Goal: Task Accomplishment & Management: Use online tool/utility

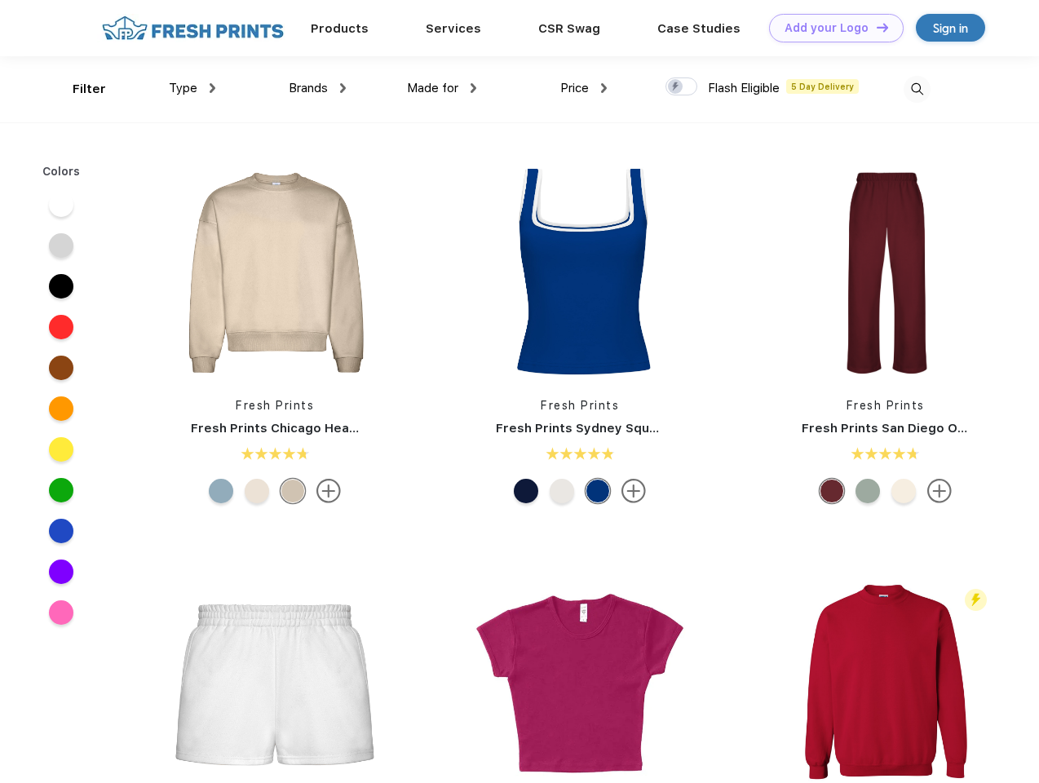
click at [831, 28] on link "Add your Logo Design Tool" at bounding box center [836, 28] width 135 height 29
click at [0, 0] on div "Design Tool" at bounding box center [0, 0] width 0 height 0
click at [875, 27] on link "Add your Logo Design Tool" at bounding box center [836, 28] width 135 height 29
click at [78, 89] on div "Filter" at bounding box center [89, 89] width 33 height 19
click at [193, 88] on span "Type" at bounding box center [183, 88] width 29 height 15
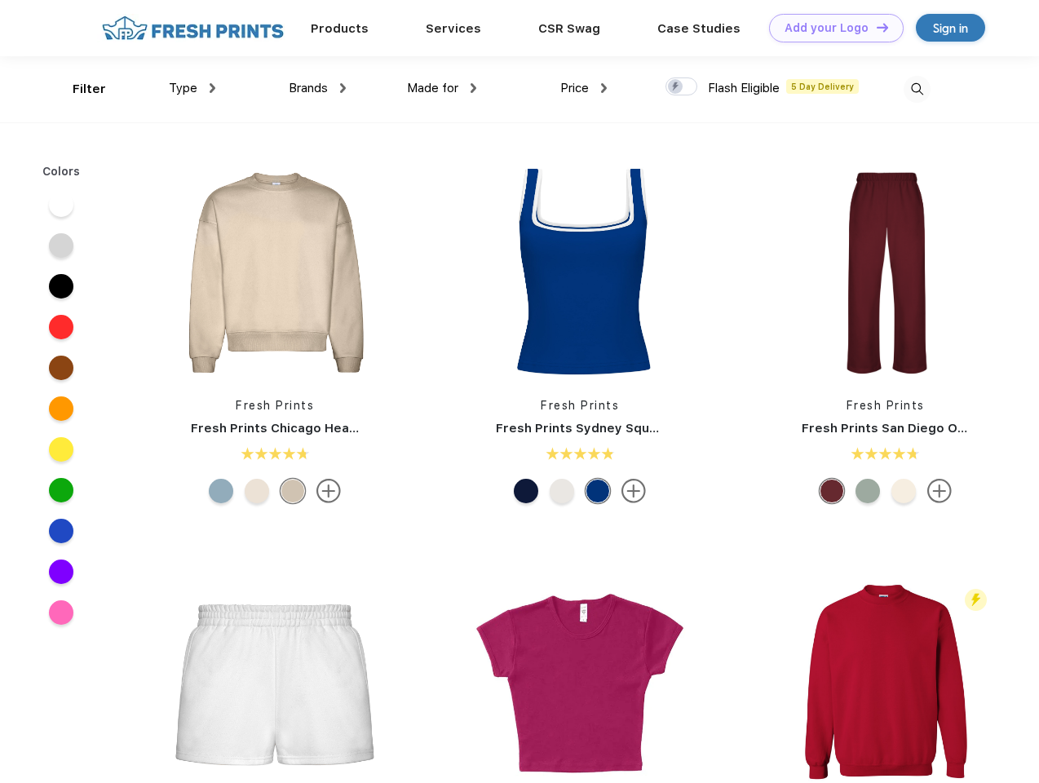
click at [317, 88] on span "Brands" at bounding box center [308, 88] width 39 height 15
click at [442, 88] on span "Made for" at bounding box center [432, 88] width 51 height 15
click at [584, 88] on span "Price" at bounding box center [575, 88] width 29 height 15
click at [682, 87] on div at bounding box center [682, 87] width 32 height 18
click at [676, 87] on input "checkbox" at bounding box center [671, 82] width 11 height 11
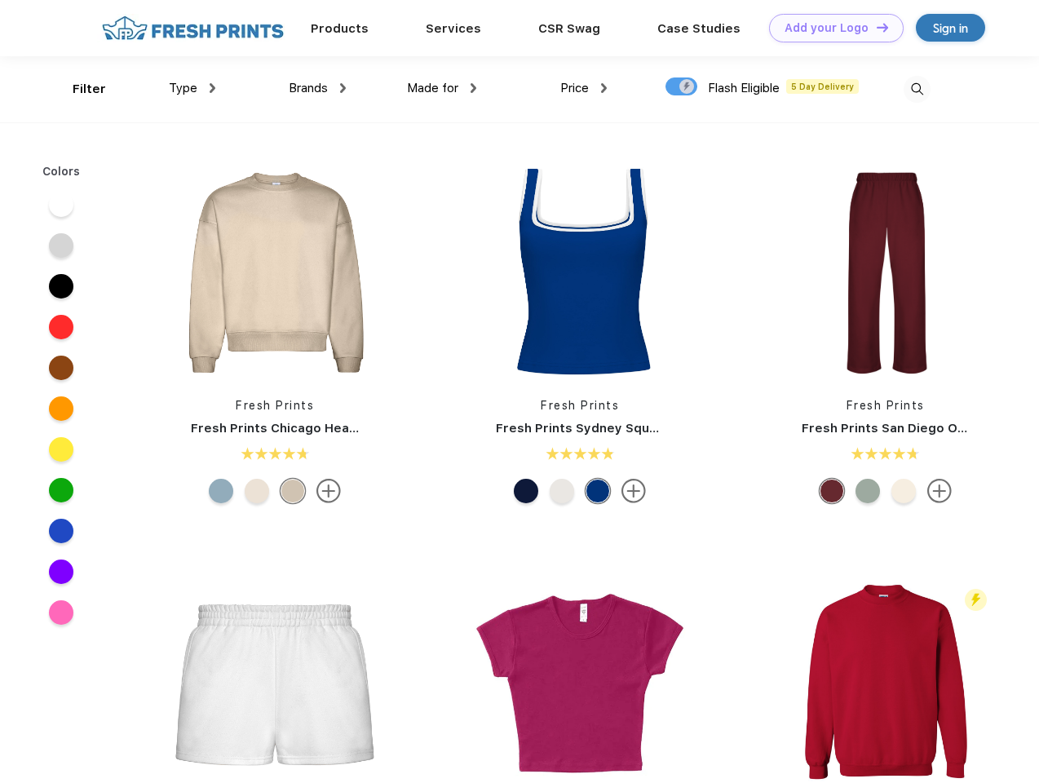
click at [917, 89] on img at bounding box center [917, 89] width 27 height 27
